Goal: Task Accomplishment & Management: Use online tool/utility

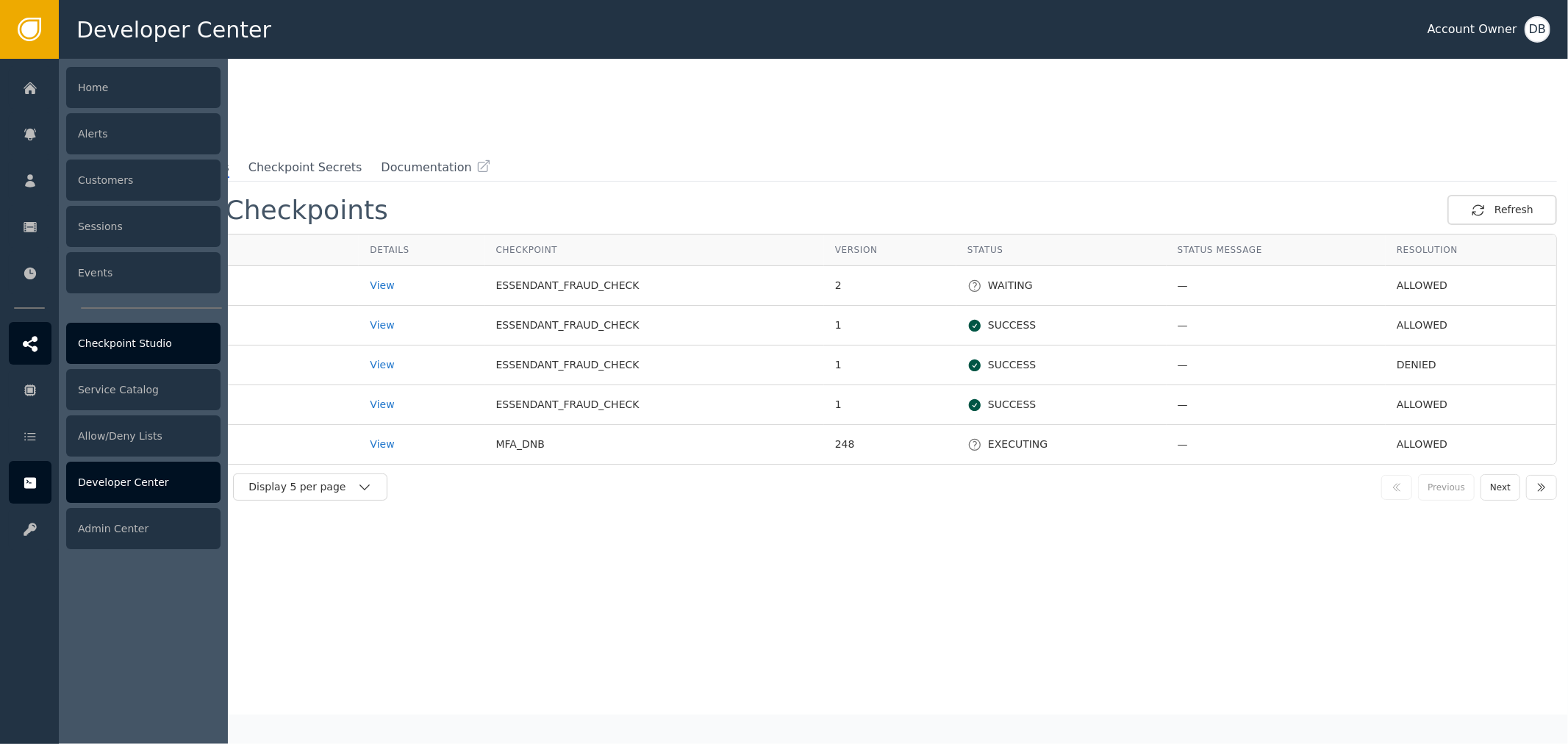
click at [145, 349] on div "Checkpoint Studio" at bounding box center [143, 344] width 154 height 41
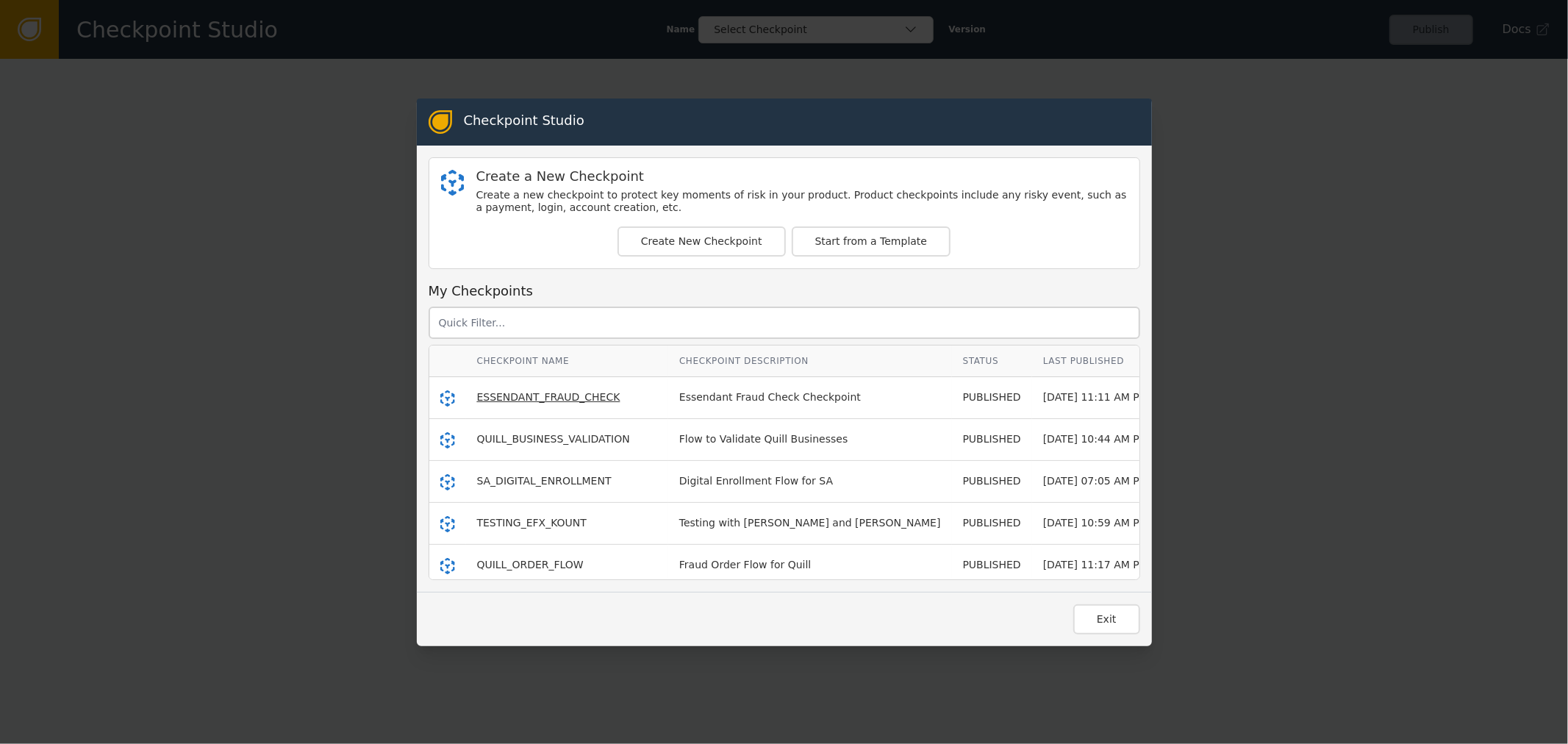
click at [510, 399] on span "ESSENDANT_FRAUD_CHECK" at bounding box center [549, 397] width 144 height 12
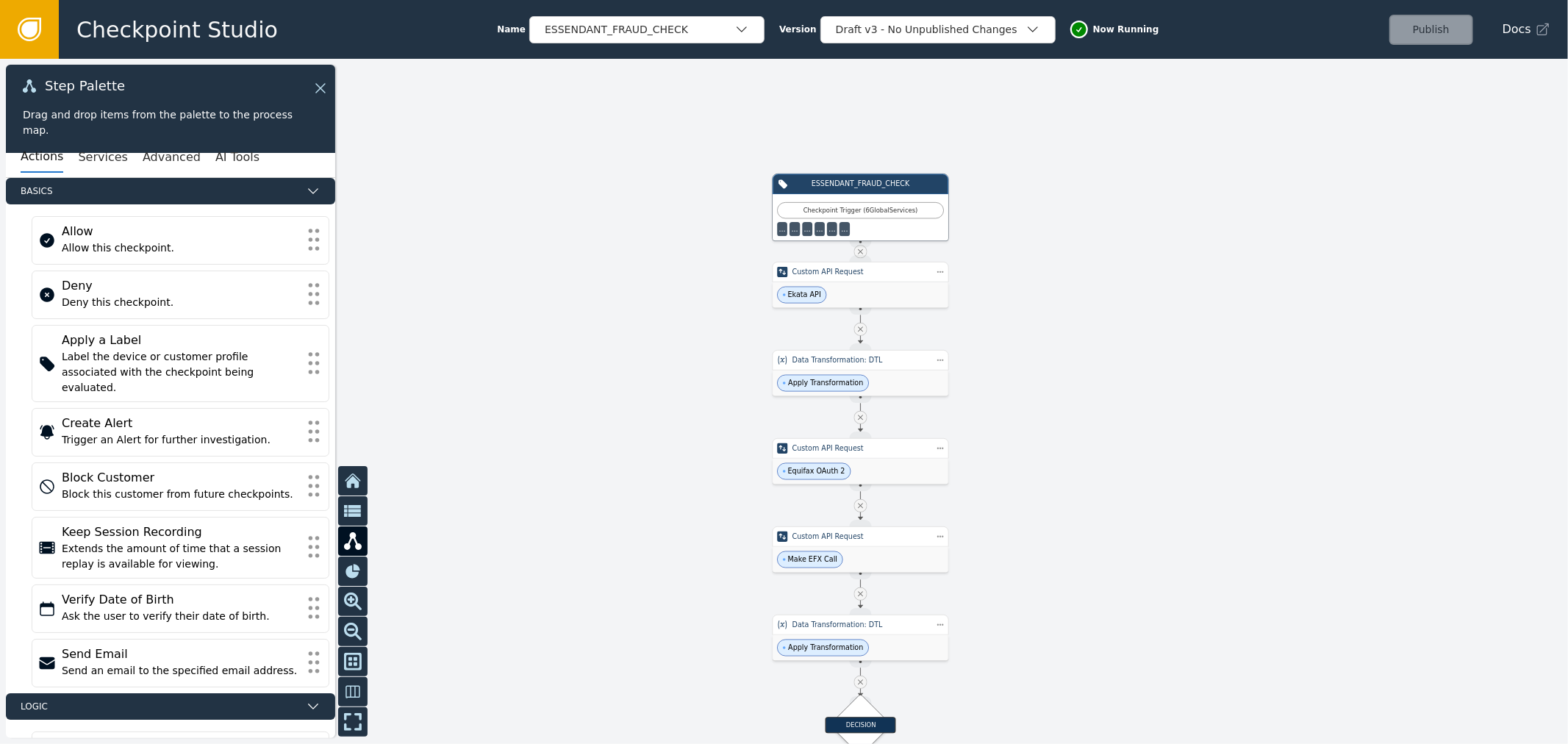
drag, startPoint x: 1082, startPoint y: 429, endPoint x: 1027, endPoint y: 341, distance: 103.8
click at [1031, 344] on div at bounding box center [784, 401] width 1568 height 685
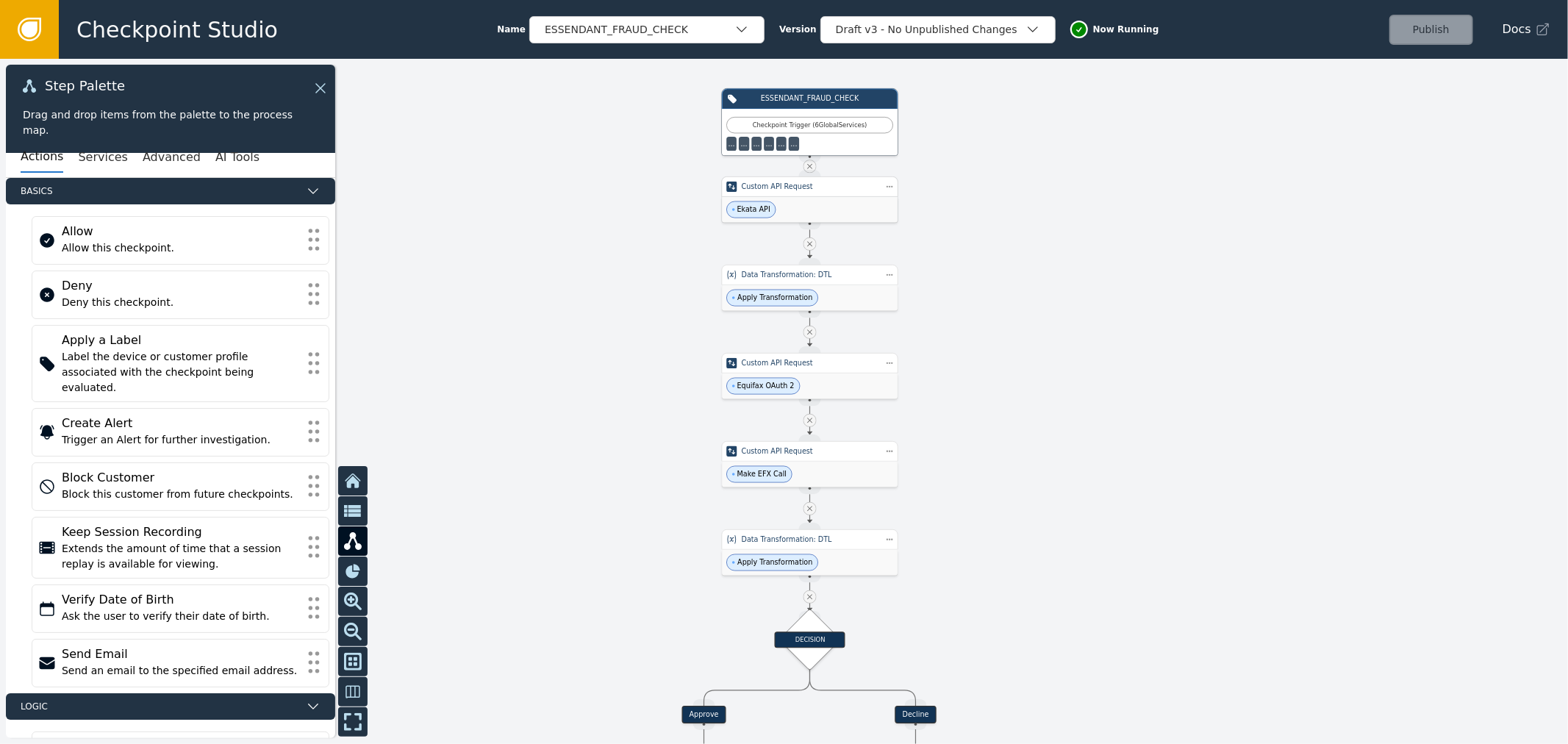
click at [862, 216] on div "Ekata API" at bounding box center [809, 210] width 175 height 25
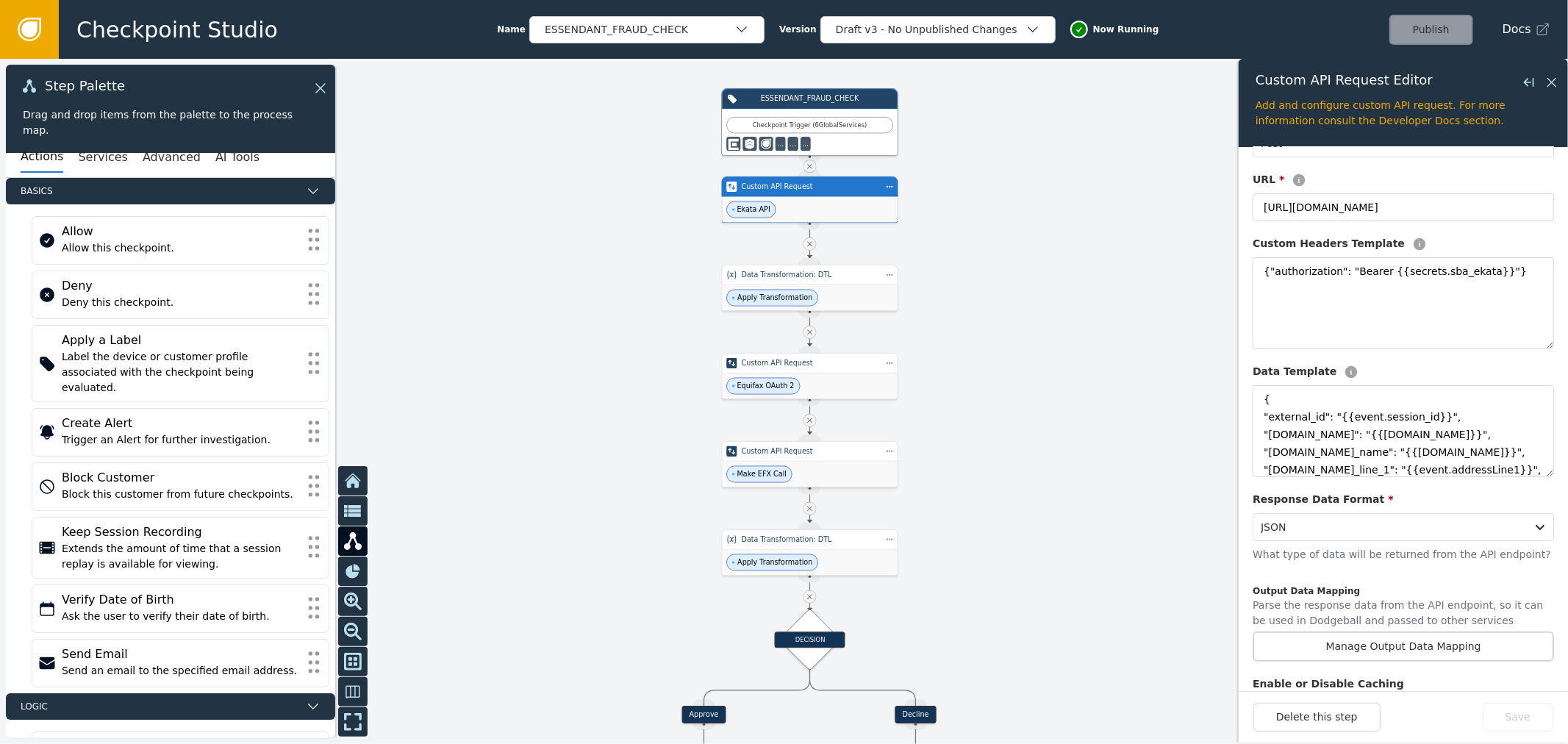
scroll to position [164, 0]
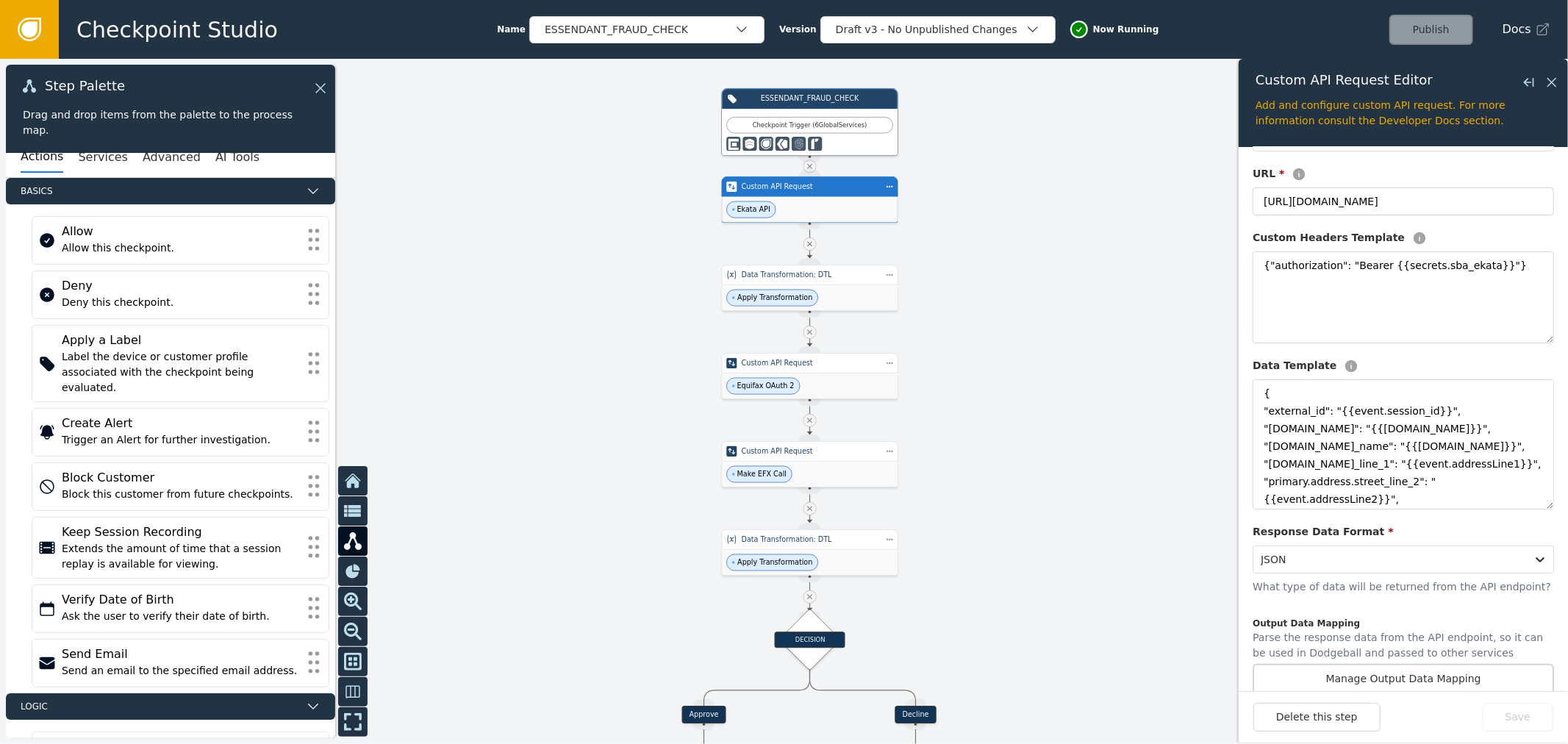
drag, startPoint x: 1535, startPoint y: 468, endPoint x: 1535, endPoint y: 527, distance: 59.0
click at [1535, 510] on textarea "{ "external_id": "{{event.session_id}}", "[DOMAIN_NAME]": "{{[DOMAIN_NAME]}}", …" at bounding box center [1404, 445] width 302 height 130
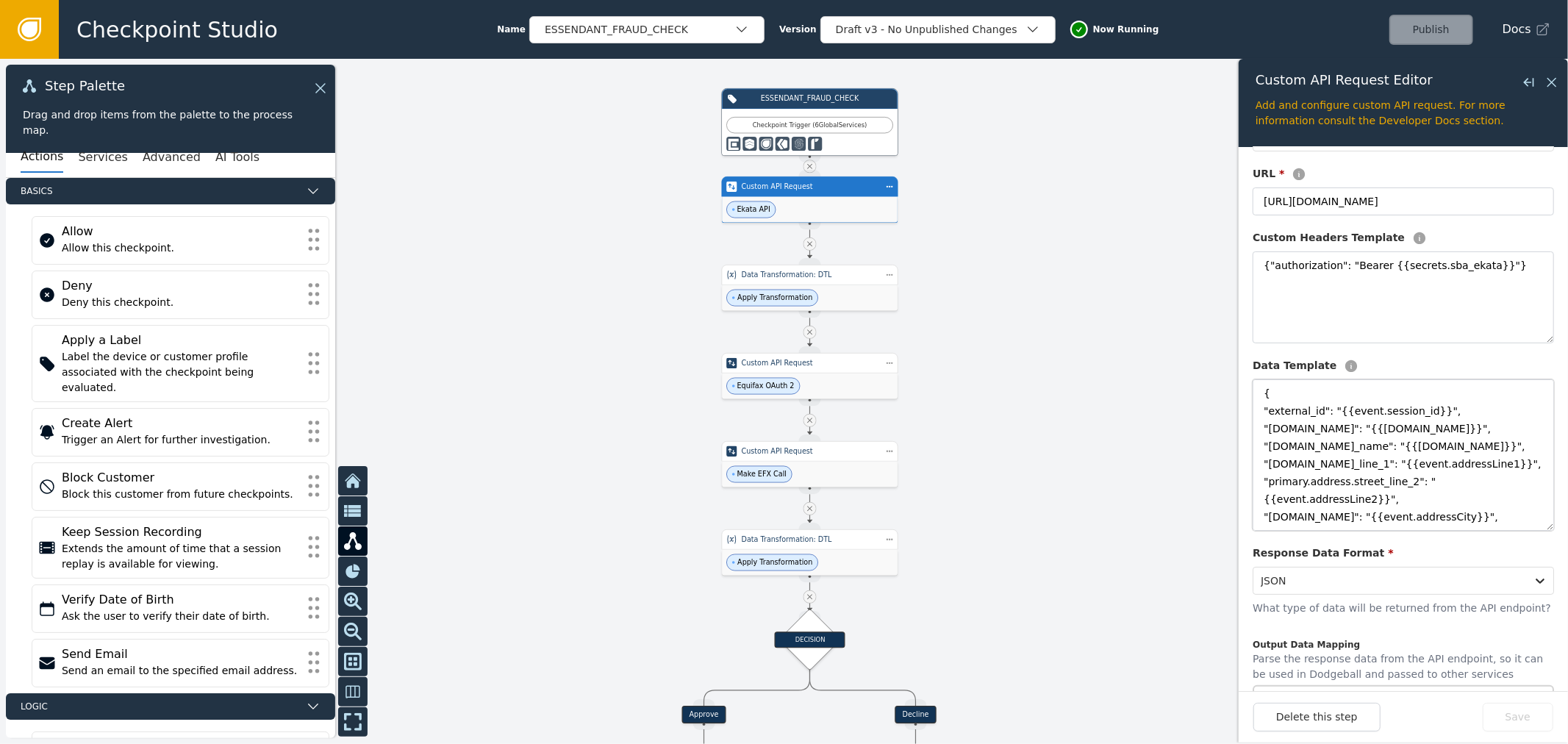
click at [1427, 447] on textarea "{ "external_id": "{{event.session_id}}", "[DOMAIN_NAME]": "{{[DOMAIN_NAME]}}", …" at bounding box center [1404, 455] width 302 height 152
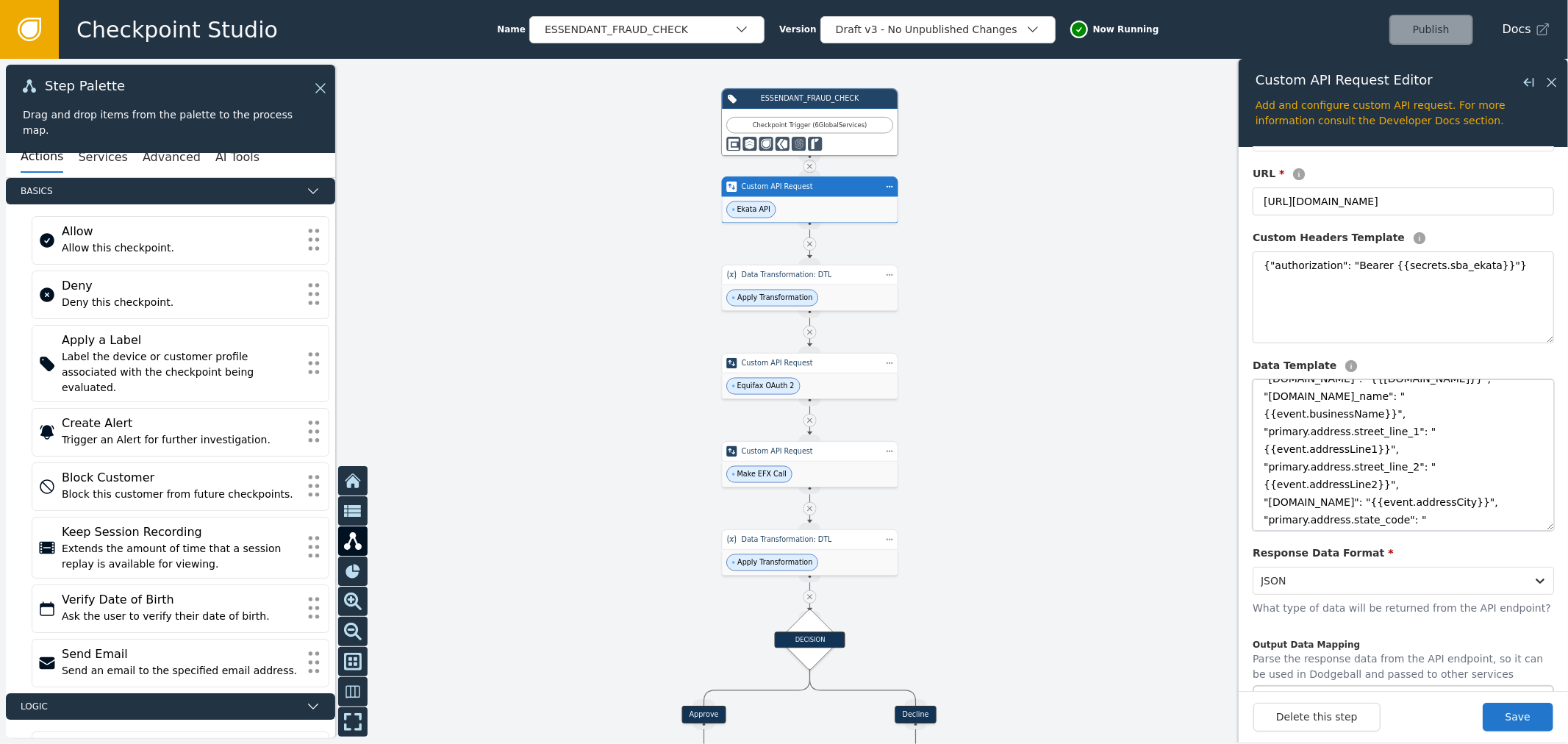
scroll to position [118, 0]
type textarea "{ "external_id": "{{event.session_id}}", "[DOMAIN_NAME]": "{{[DOMAIN_NAME]}}", …"
click at [1500, 719] on button "Save" at bounding box center [1518, 717] width 71 height 29
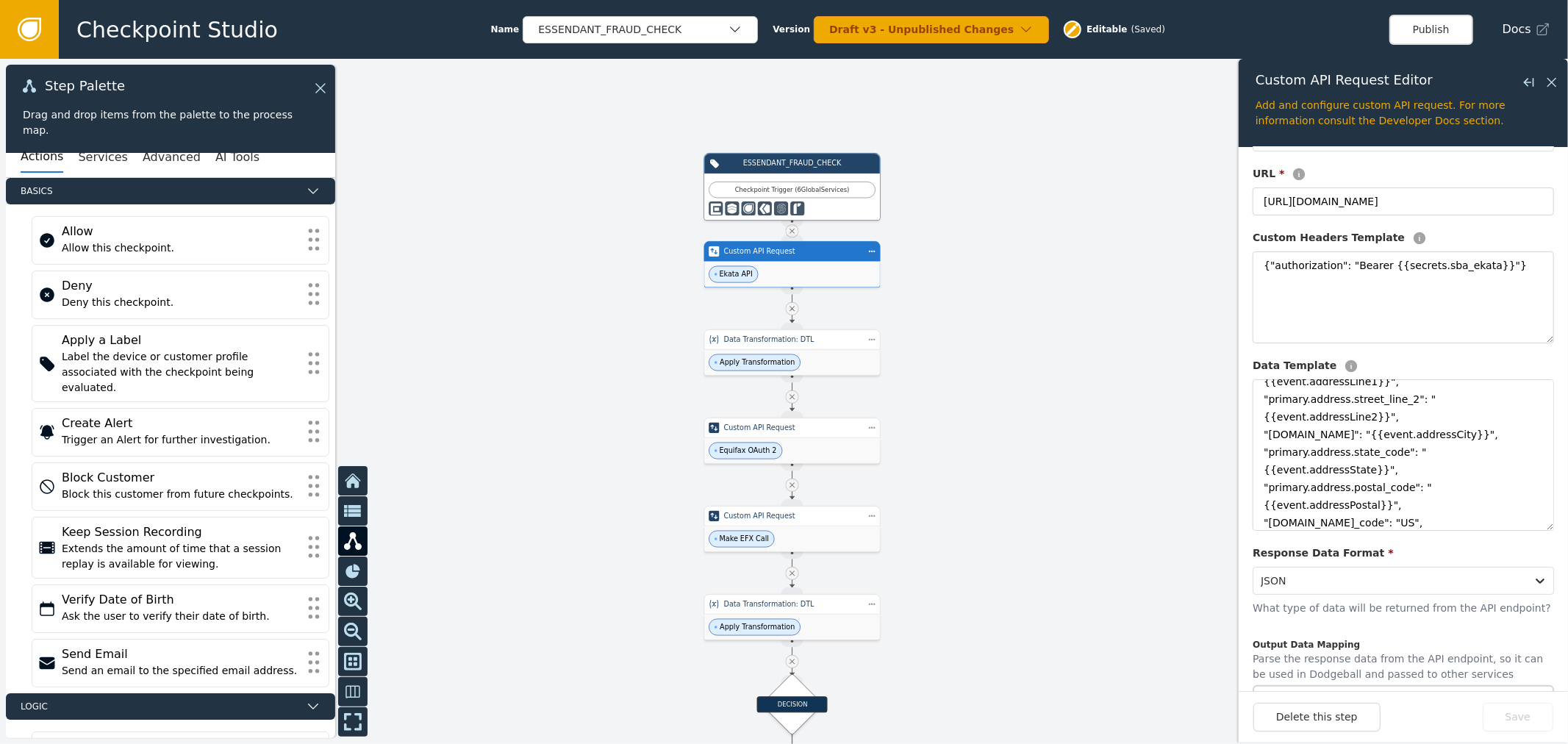
drag, startPoint x: 1115, startPoint y: 298, endPoint x: 1098, endPoint y: 364, distance: 68.2
click at [1098, 364] on div at bounding box center [784, 401] width 1568 height 685
click at [861, 372] on div "Apply Transformation" at bounding box center [792, 364] width 175 height 25
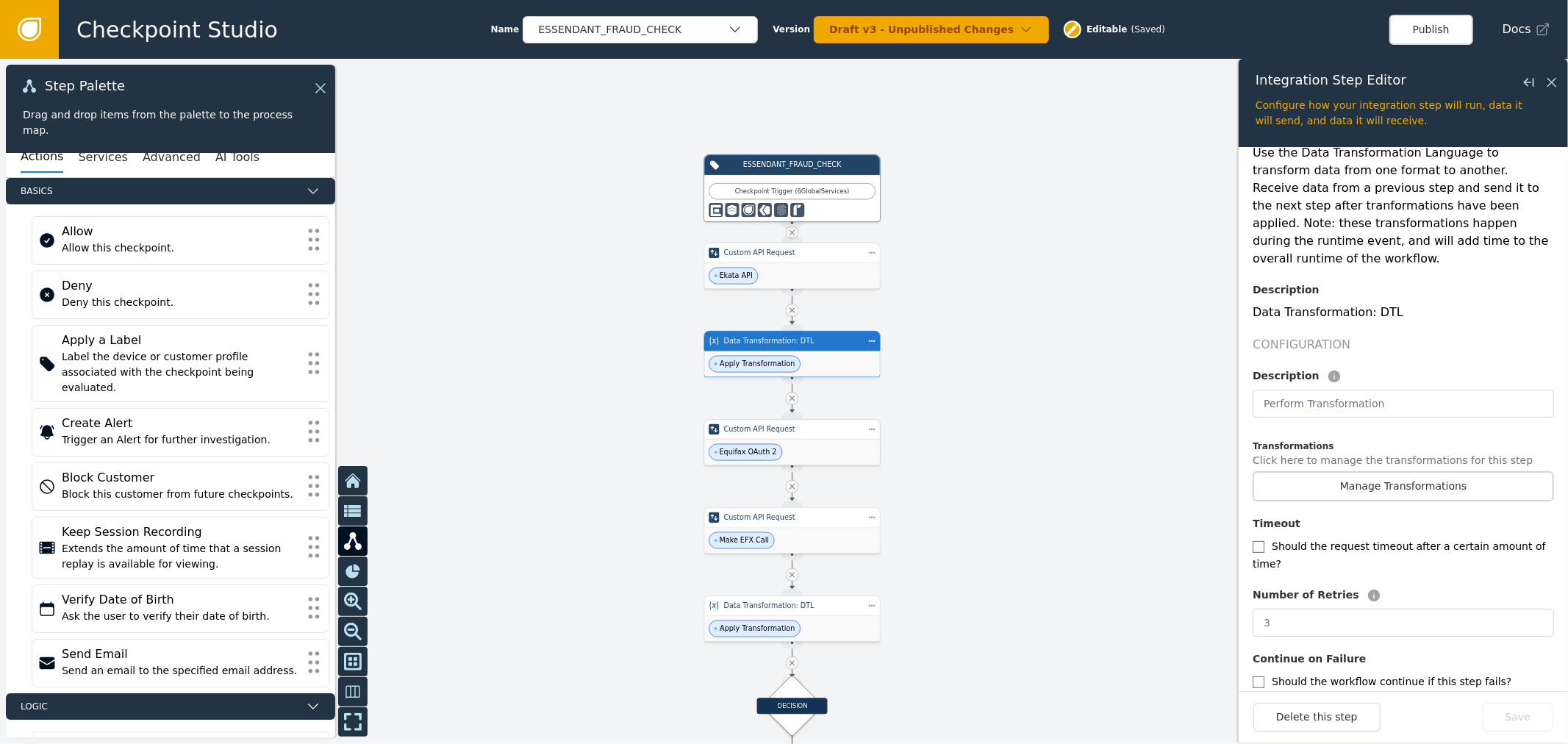
click at [862, 446] on div "Equifax OAuth 2" at bounding box center [792, 453] width 175 height 25
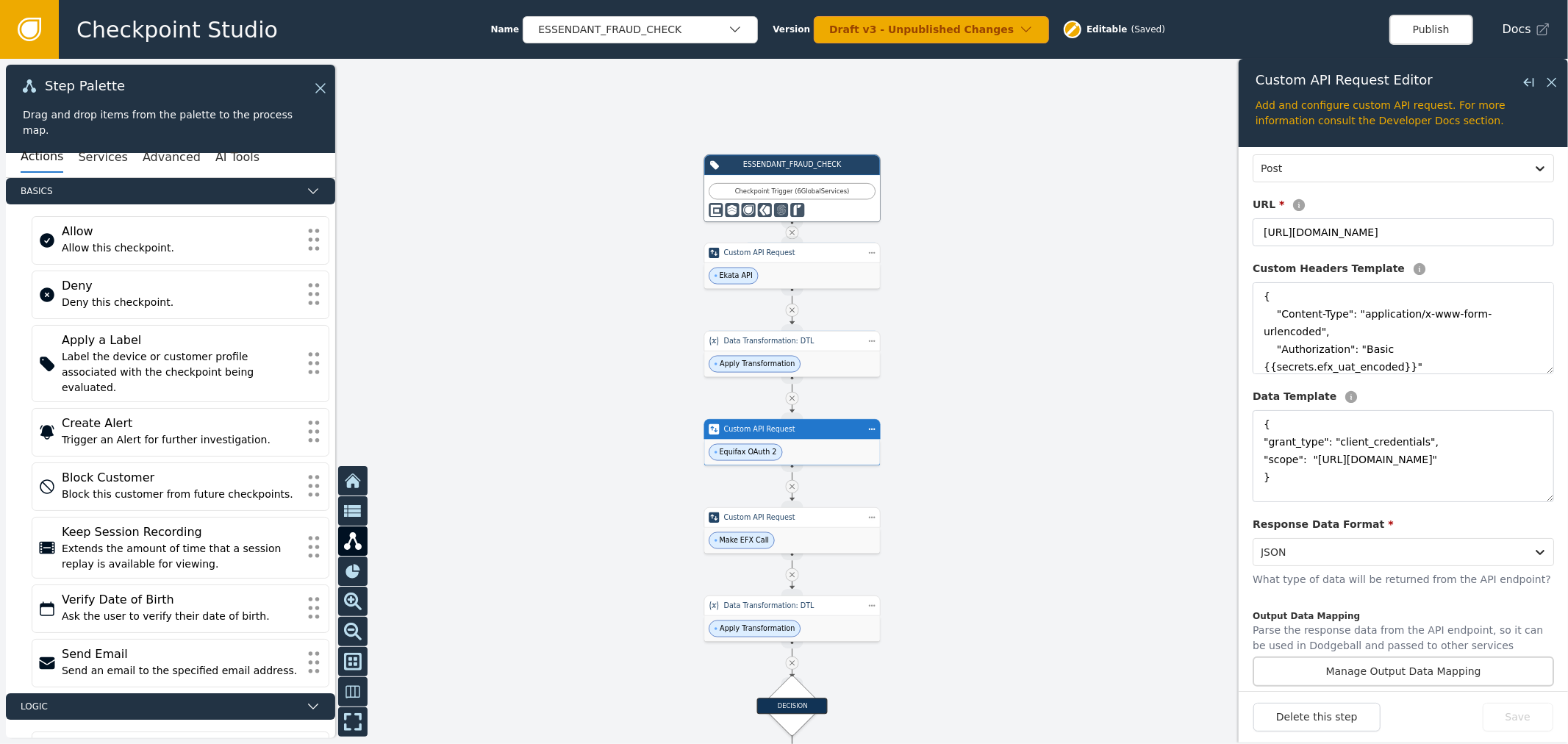
scroll to position [164, 0]
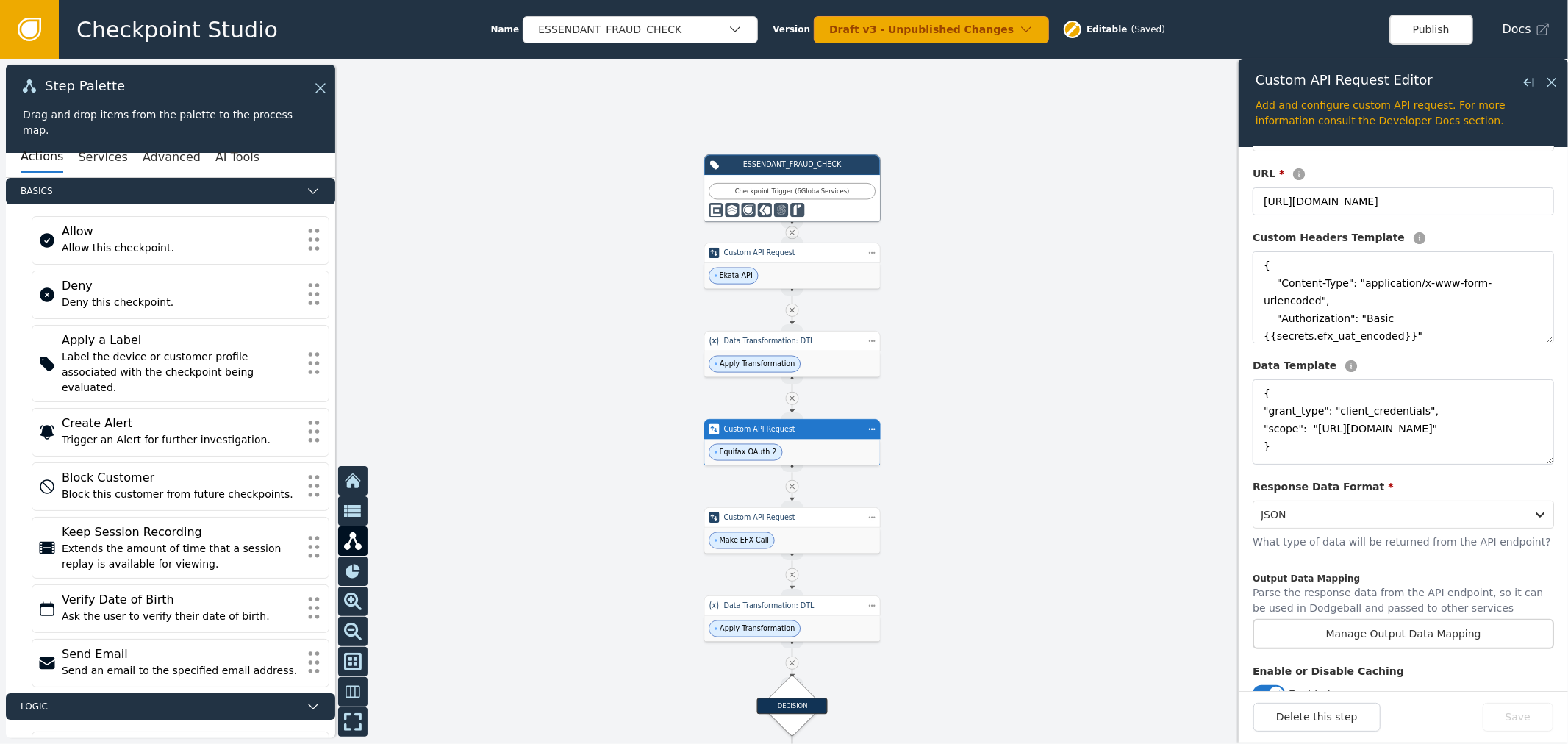
drag, startPoint x: 1535, startPoint y: 472, endPoint x: 1346, endPoint y: 482, distance: 189.3
click at [1550, 445] on form "Configuration Description Equifax OAuth 2 Method * Post URL * [URL][DOMAIN_NAME…" at bounding box center [1404, 418] width 329 height 544
click at [831, 524] on div "Custom API Request Step Actions Menu Duplicate Delete" at bounding box center [792, 518] width 176 height 21
type textarea "{"Content-Type": "application/json", "Authorization": "Bearer {{efx_access_toke…"
type textarea "{ "businessSubject": { "name": { "businessName":"{{[DOMAIN_NAME]}}" }, "address…"
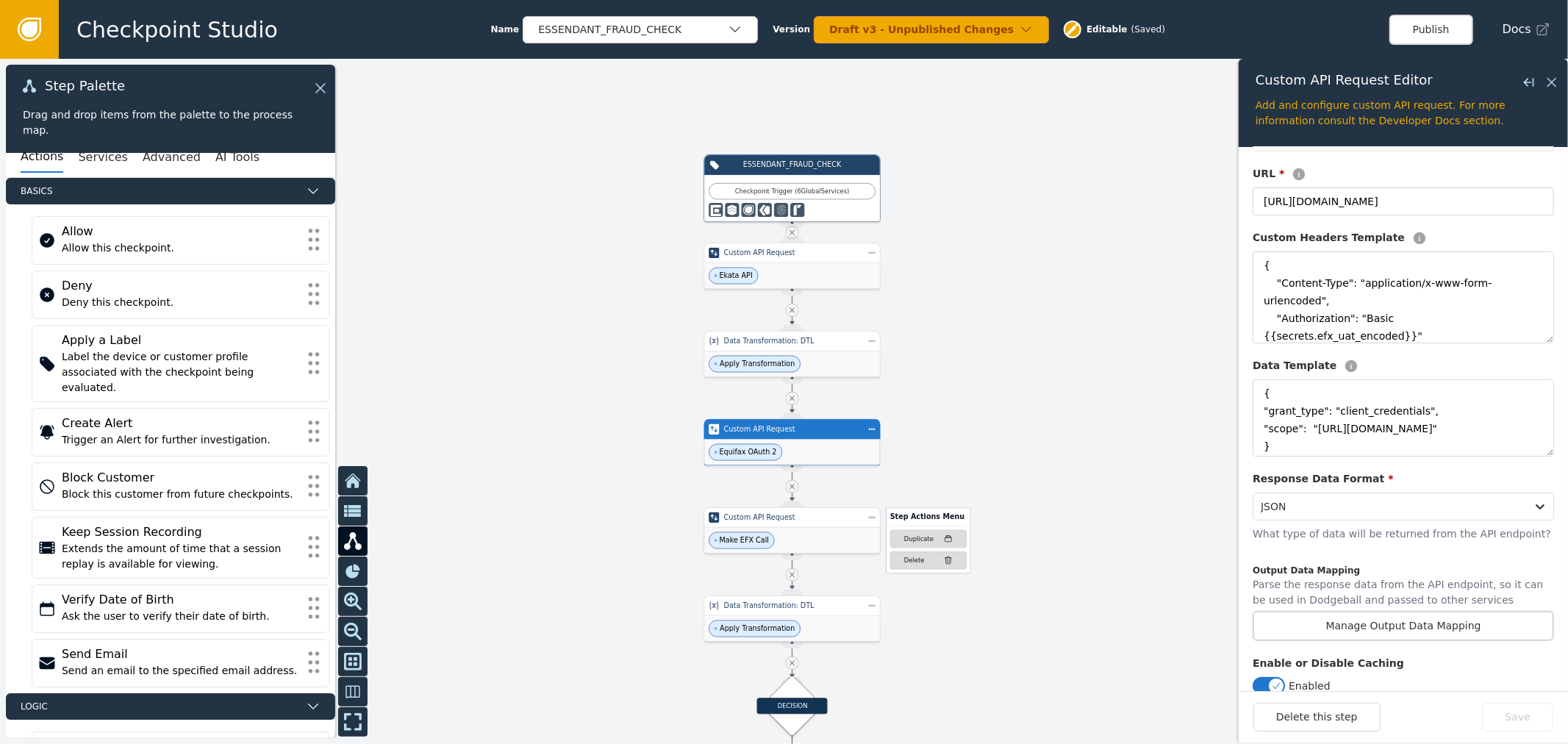
type input "Make EFX Call"
type input "[URL][DOMAIN_NAME]"
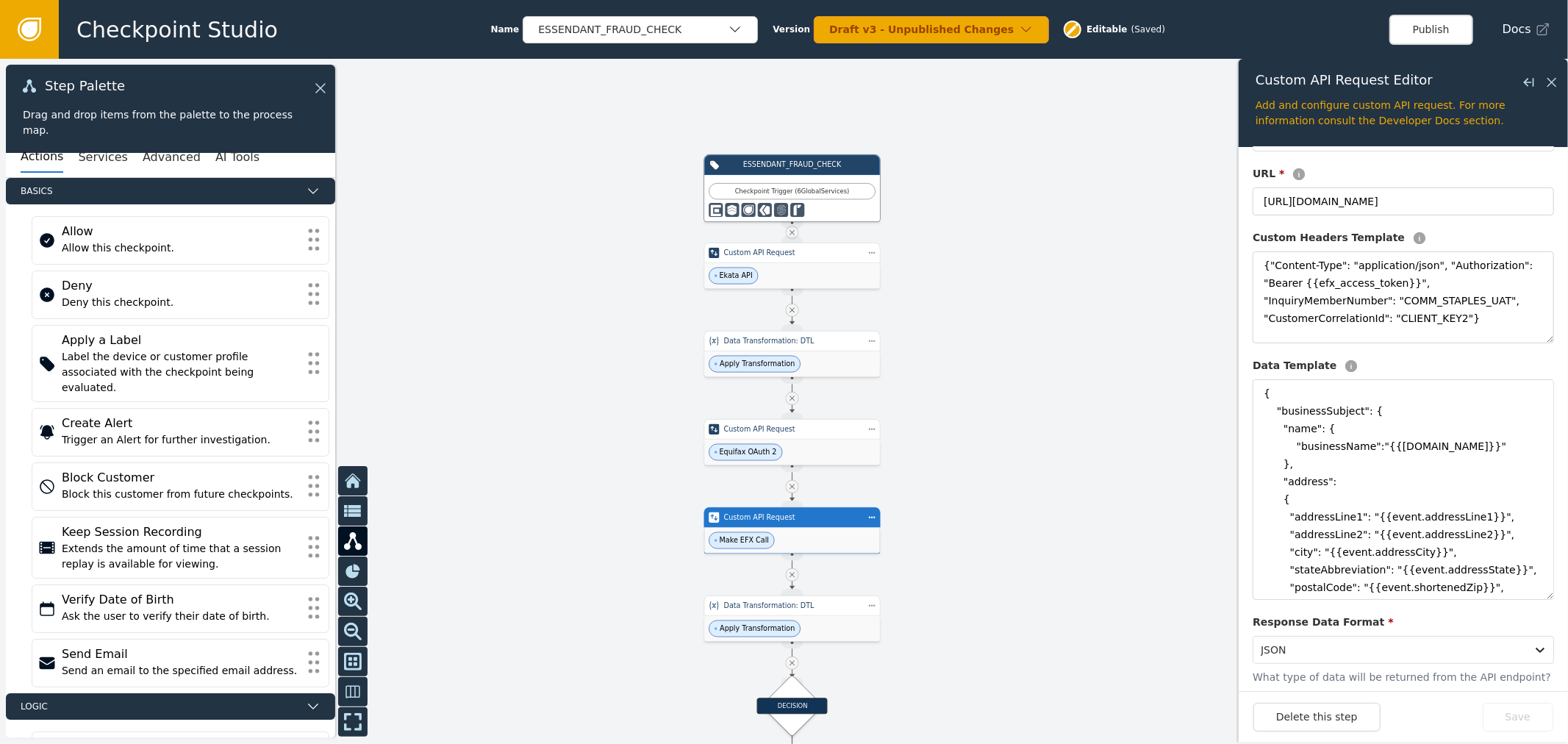
drag, startPoint x: 1539, startPoint y: 461, endPoint x: 1531, endPoint y: 615, distance: 154.2
click at [1534, 615] on div "Configuration Description Make EFX Call Method * Post URL * [URL][DOMAIN_NAME] …" at bounding box center [1404, 453] width 302 height 895
click at [1412, 453] on textarea "{ "businessSubject": { "name": { "businessName":"{{[DOMAIN_NAME]}}" }, "address…" at bounding box center [1404, 490] width 302 height 221
type textarea "{ "businessSubject": { "name": { "businessName":"{{event.businessName}}" }, "ad…"
click at [1505, 719] on button "Save" at bounding box center [1518, 717] width 71 height 29
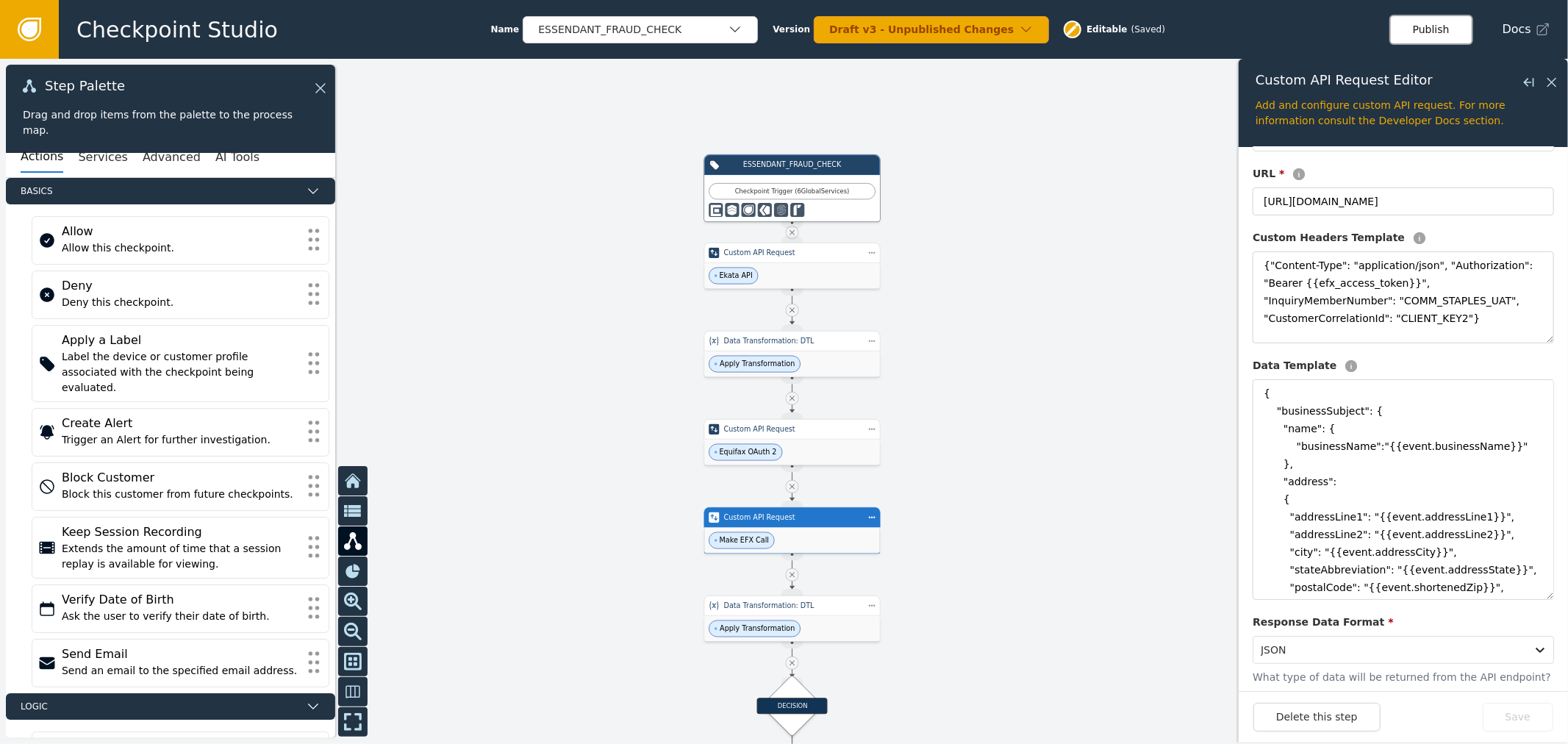
click at [1424, 35] on button "Publish" at bounding box center [1431, 30] width 84 height 30
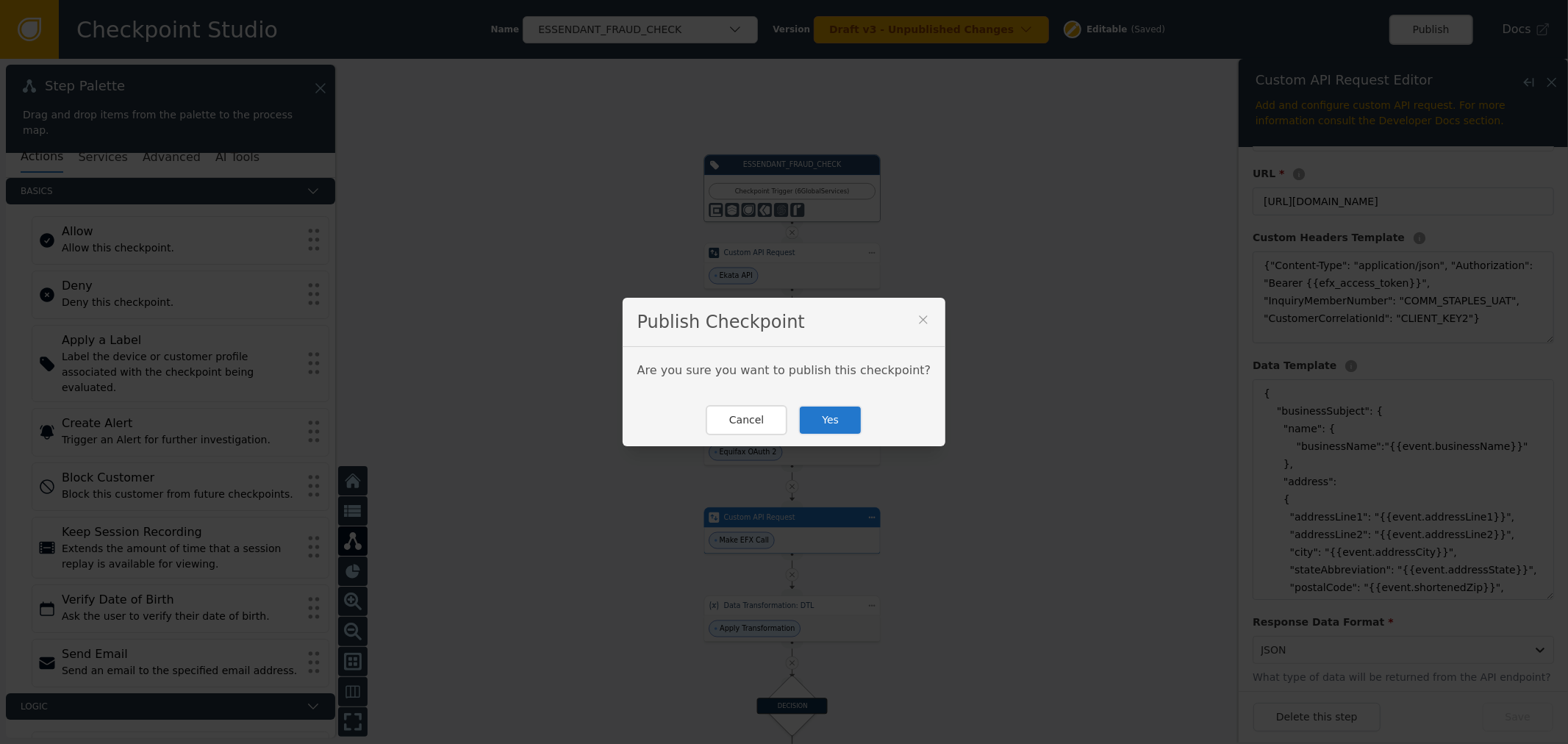
click at [854, 413] on div "Cancel Yes" at bounding box center [784, 420] width 324 height 52
click at [832, 421] on button "Yes" at bounding box center [830, 420] width 64 height 30
